Goal: Task Accomplishment & Management: Use online tool/utility

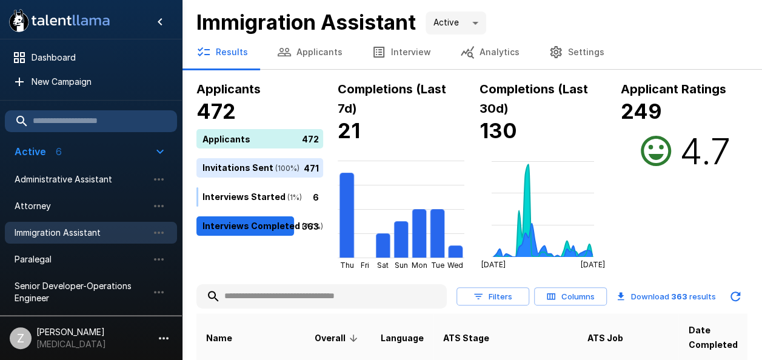
click at [328, 52] on button "Applicants" at bounding box center [309, 52] width 95 height 34
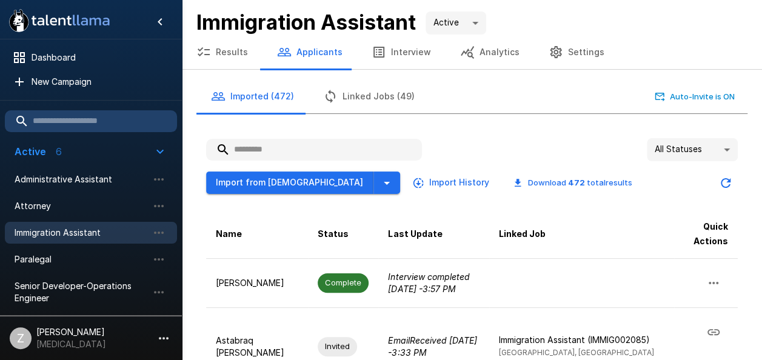
click at [298, 149] on input "text" at bounding box center [314, 150] width 216 height 22
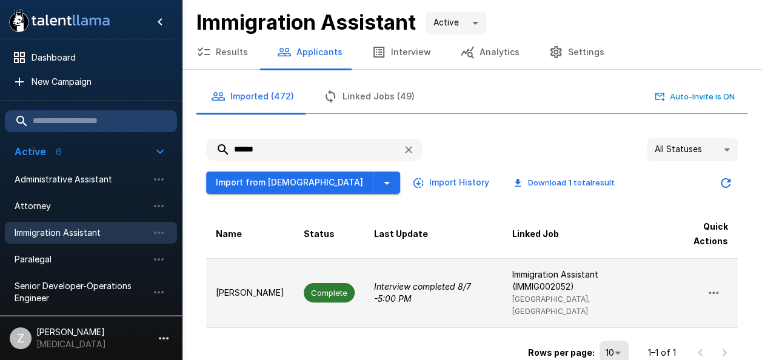
type input "******"
click at [268, 292] on p "[PERSON_NAME]" at bounding box center [250, 293] width 68 height 12
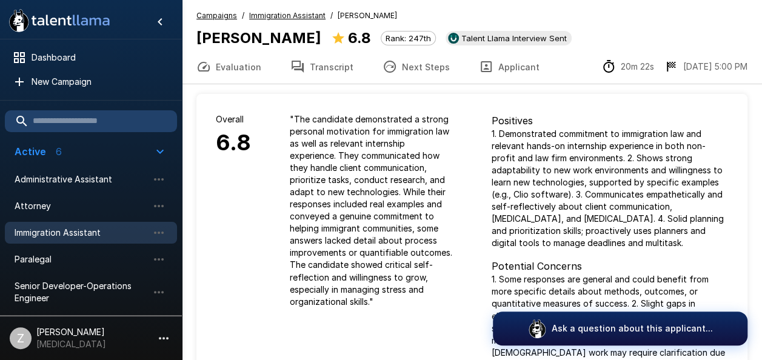
click at [430, 70] on button "Next Steps" at bounding box center [416, 67] width 96 height 34
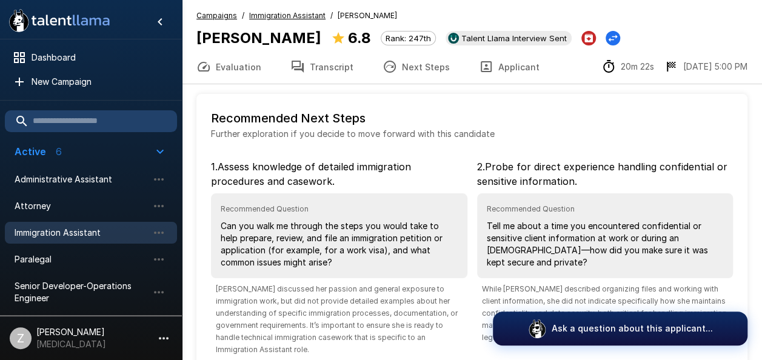
click at [335, 64] on button "Transcript" at bounding box center [322, 67] width 92 height 34
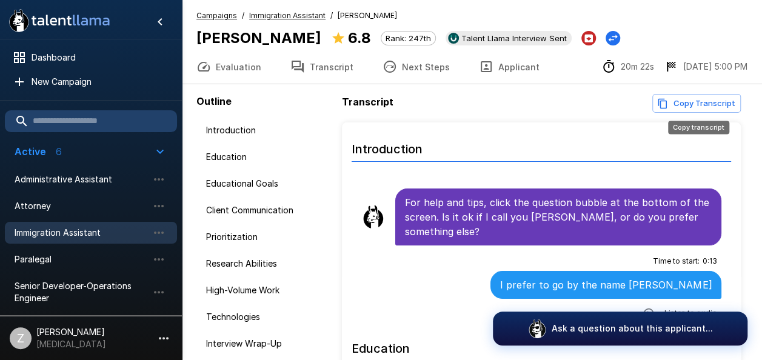
click at [688, 107] on button "Copy Transcript" at bounding box center [696, 103] width 88 height 19
click at [241, 68] on button "Evaluation" at bounding box center [229, 67] width 94 height 34
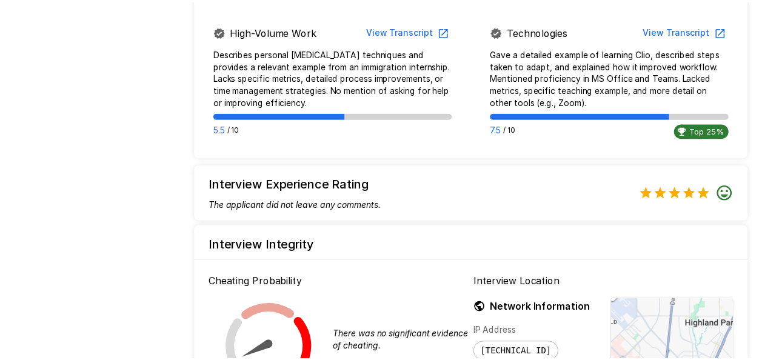
scroll to position [1136, 0]
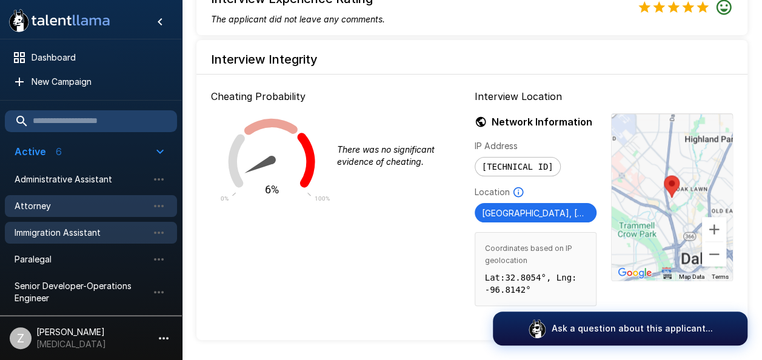
click at [109, 205] on span "Attorney" at bounding box center [81, 206] width 133 height 12
